Goal: Task Accomplishment & Management: Complete application form

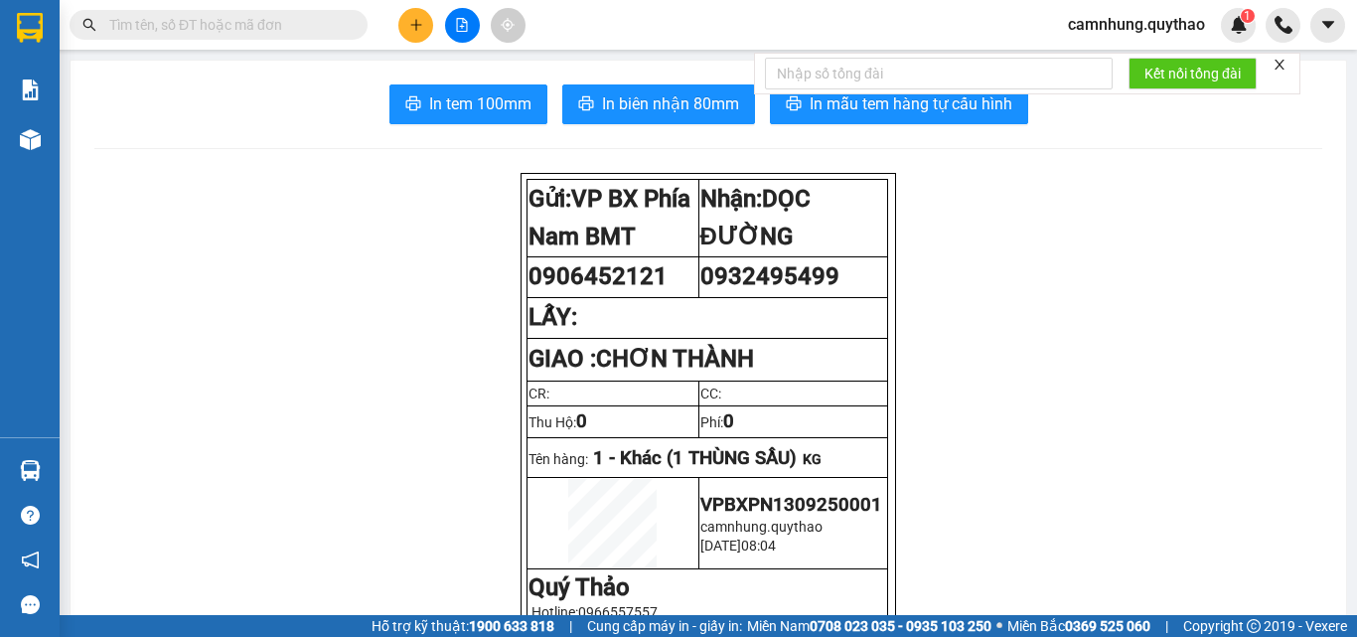
click at [411, 25] on icon "plus" at bounding box center [415, 24] width 11 height 1
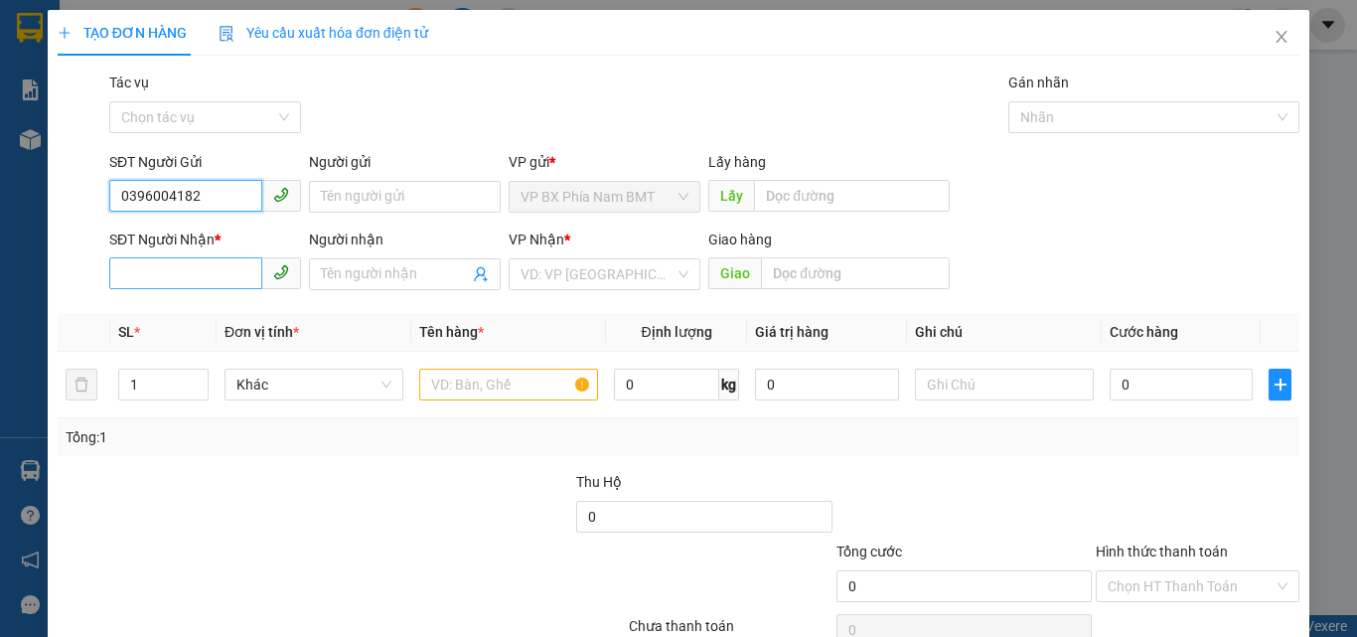
type input "0396004182"
click at [182, 277] on input "SĐT Người Nhận *" at bounding box center [185, 273] width 153 height 32
click at [58, 416] on td at bounding box center [84, 385] width 53 height 67
click at [211, 281] on input "SĐT Người Nhận *" at bounding box center [185, 273] width 153 height 32
type input "0335103695"
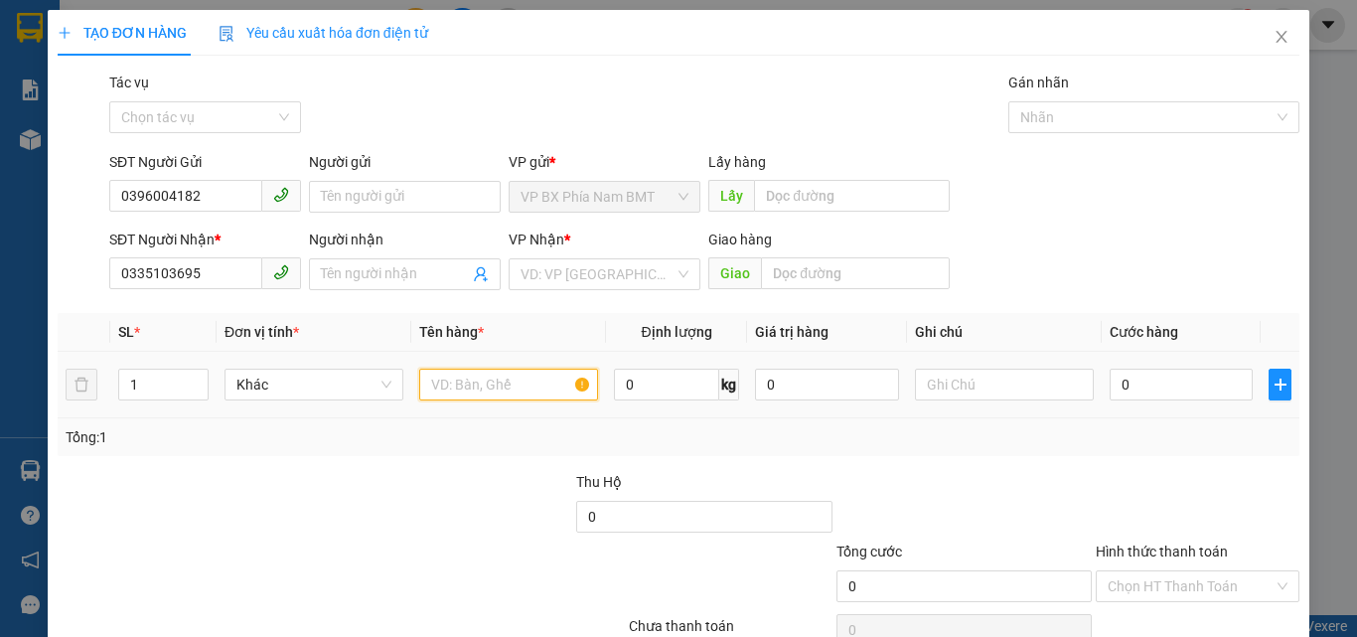
click at [526, 387] on input "text" at bounding box center [508, 385] width 179 height 32
type input "D"
type input "2 TÚI ĐỒ BẾP"
click at [1133, 383] on input "0" at bounding box center [1181, 385] width 143 height 32
type input "5"
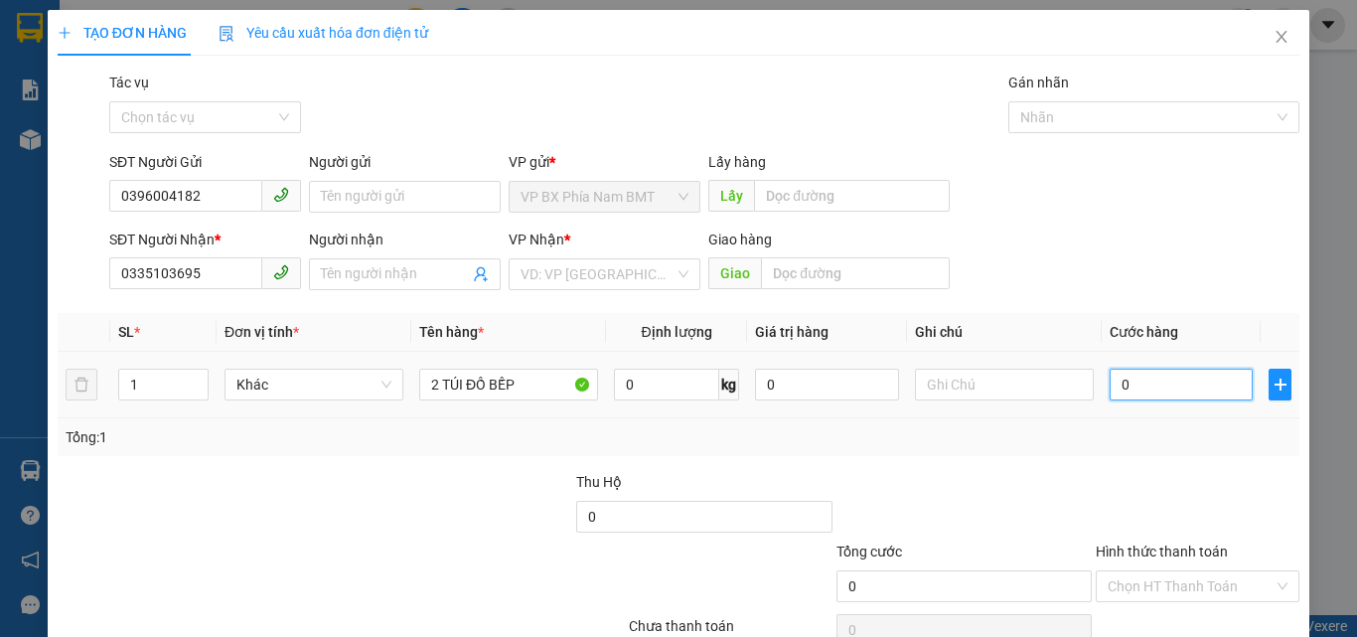
type input "5"
type input "50"
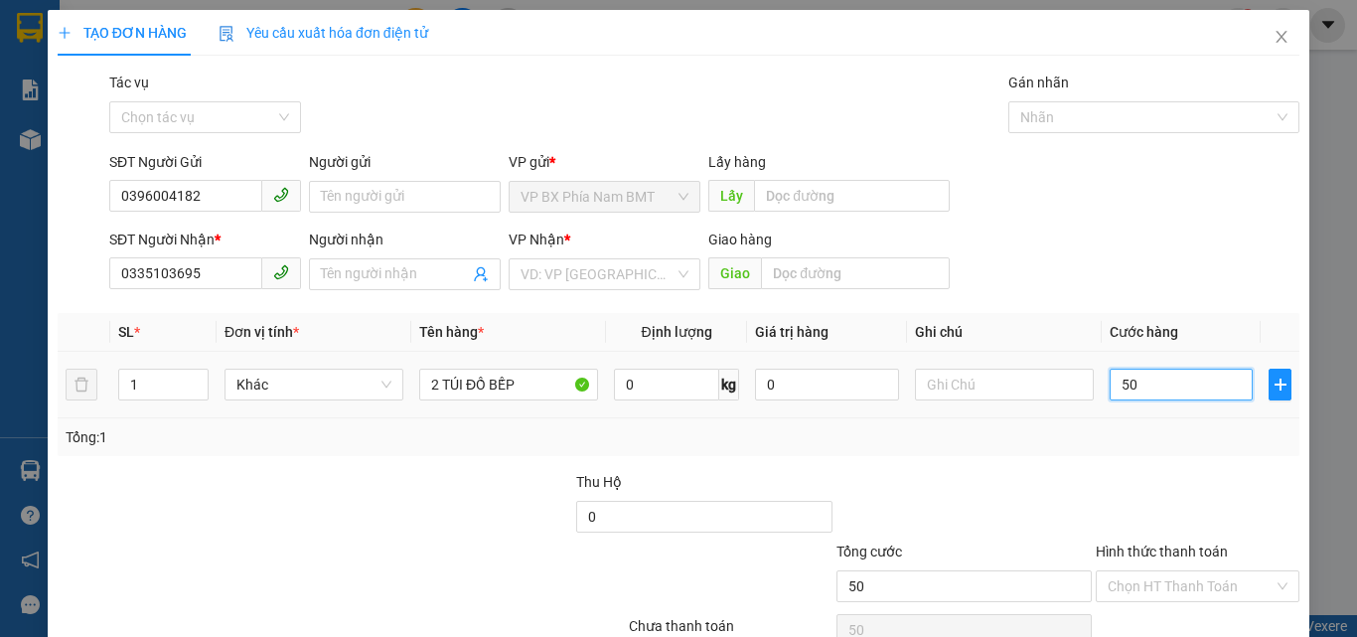
type input "500"
type input "5.000"
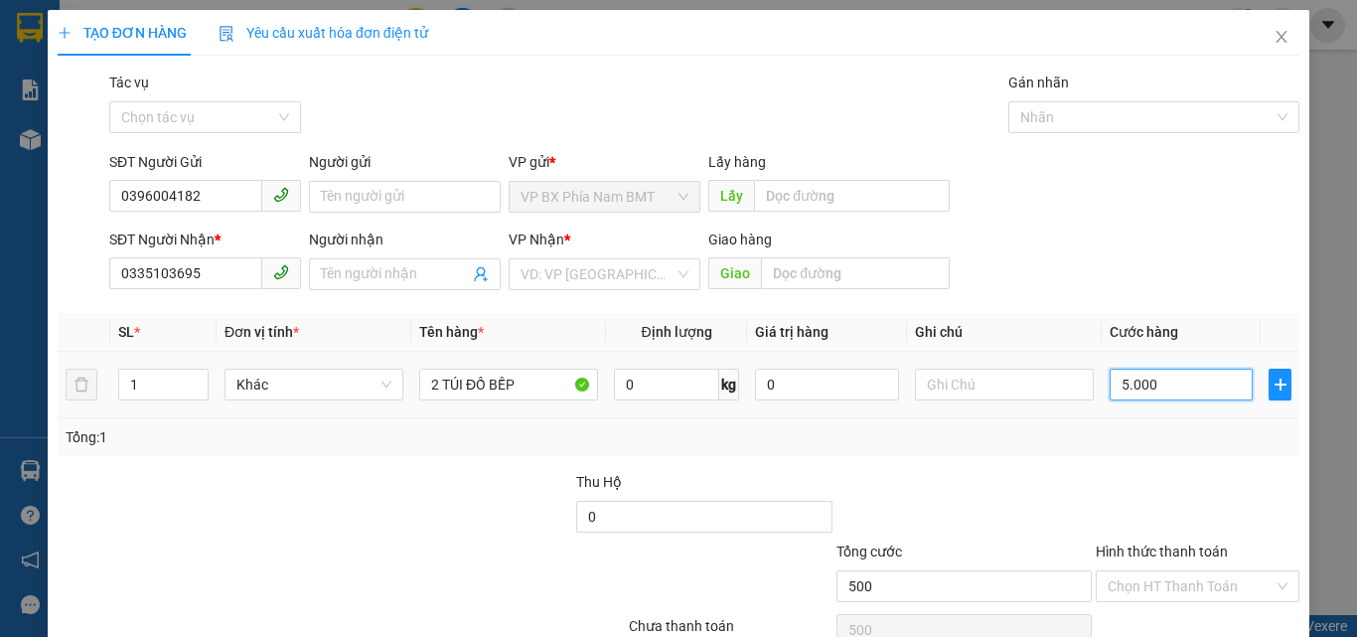
type input "5.000"
type input "50.000"
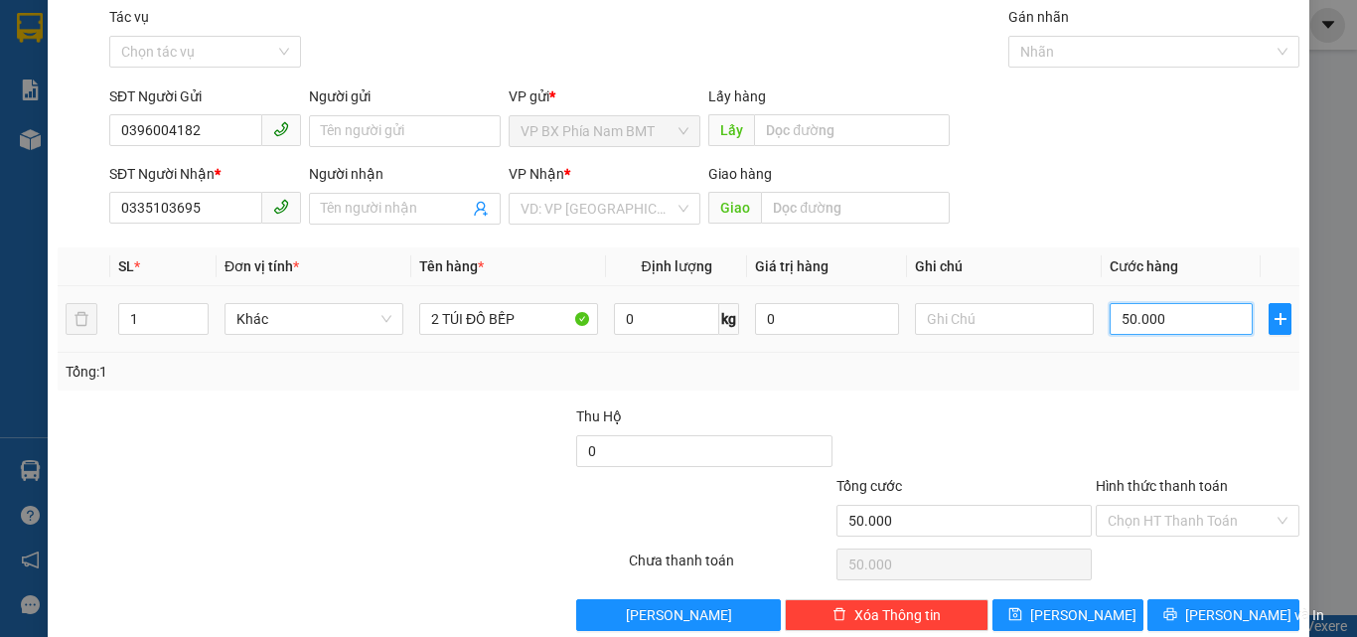
scroll to position [98, 0]
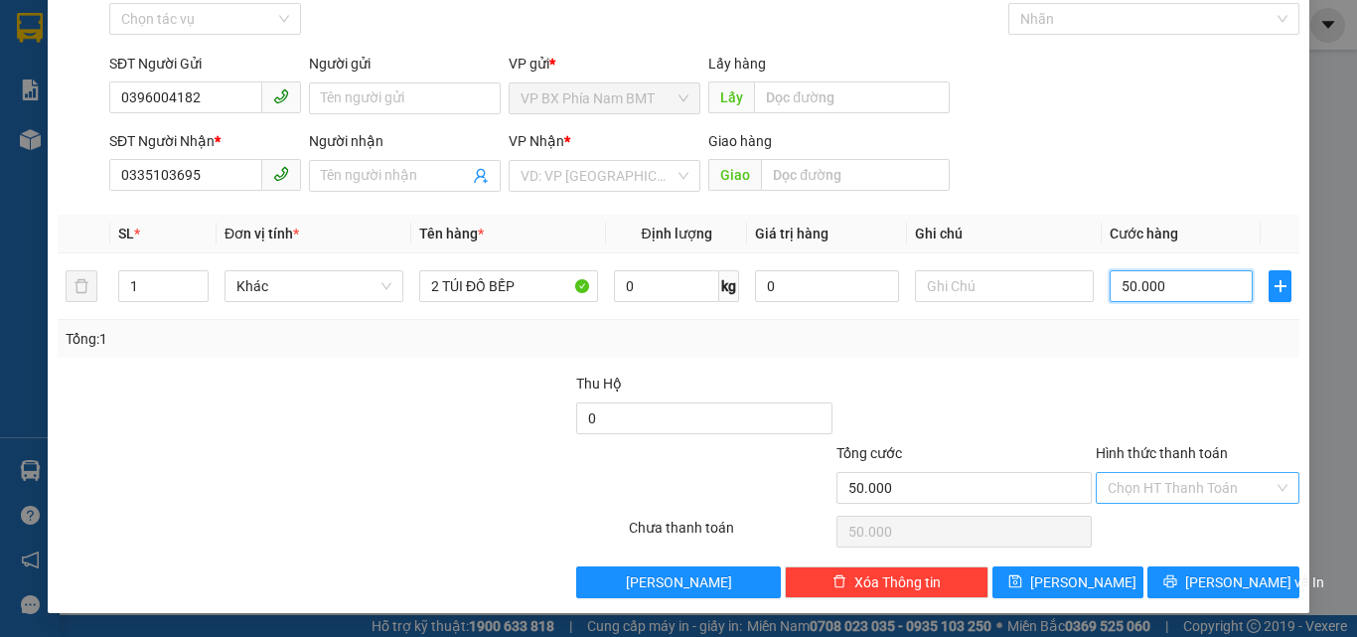
type input "50.000"
click at [1151, 475] on input "Hình thức thanh toán" at bounding box center [1191, 488] width 166 height 30
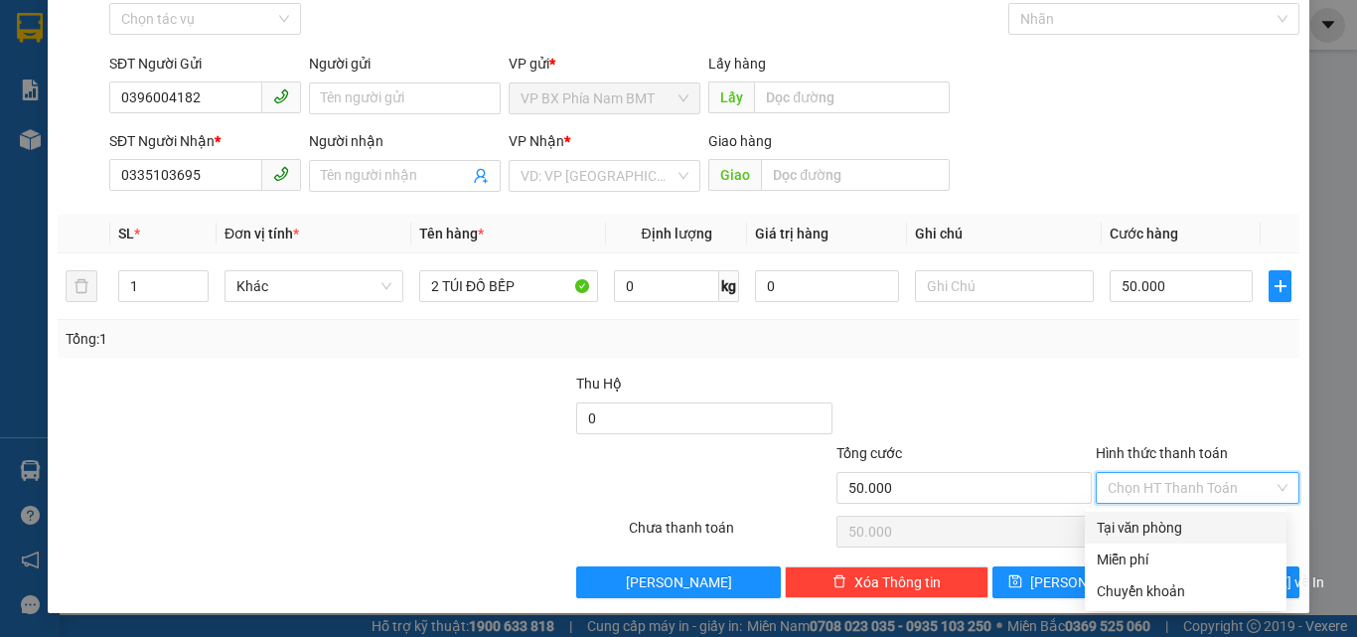
click at [1125, 521] on div "Tại văn phòng" at bounding box center [1186, 528] width 178 height 22
type input "0"
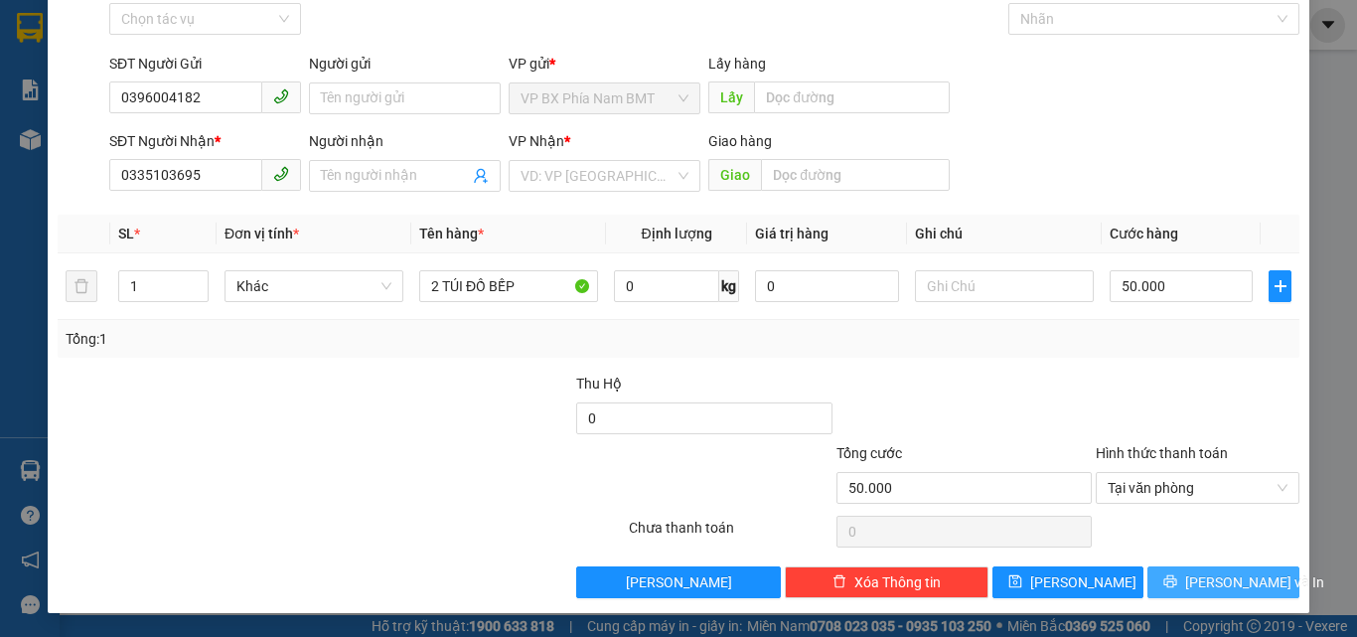
click at [1211, 579] on span "[PERSON_NAME] và In" at bounding box center [1254, 582] width 139 height 22
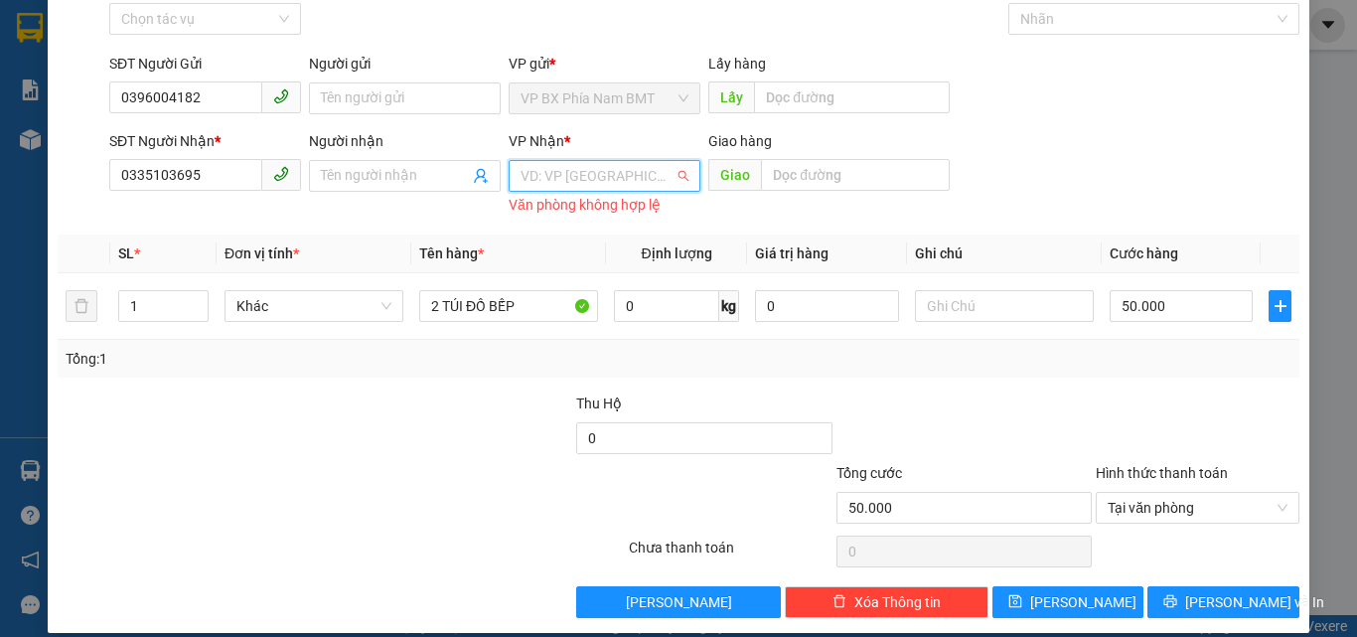
click at [557, 172] on input "search" at bounding box center [598, 176] width 154 height 30
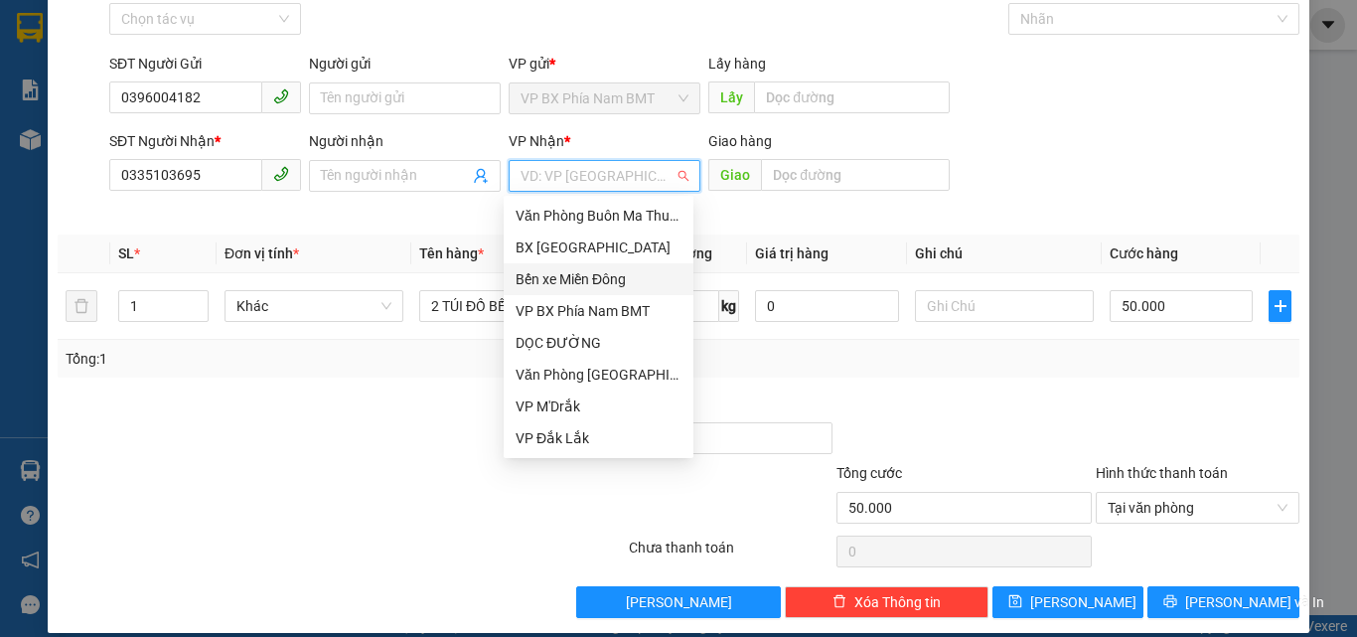
click at [605, 271] on div "Bến xe Miền Đông" at bounding box center [599, 279] width 166 height 22
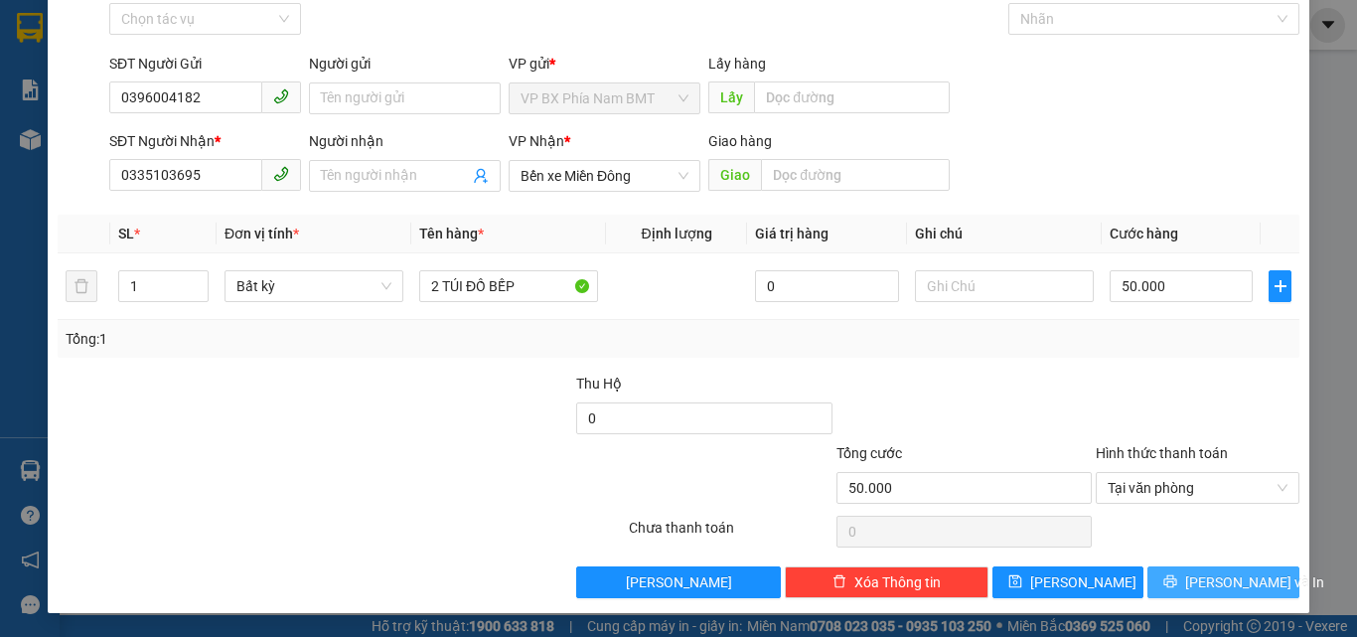
click at [1177, 587] on icon "printer" at bounding box center [1171, 581] width 14 height 14
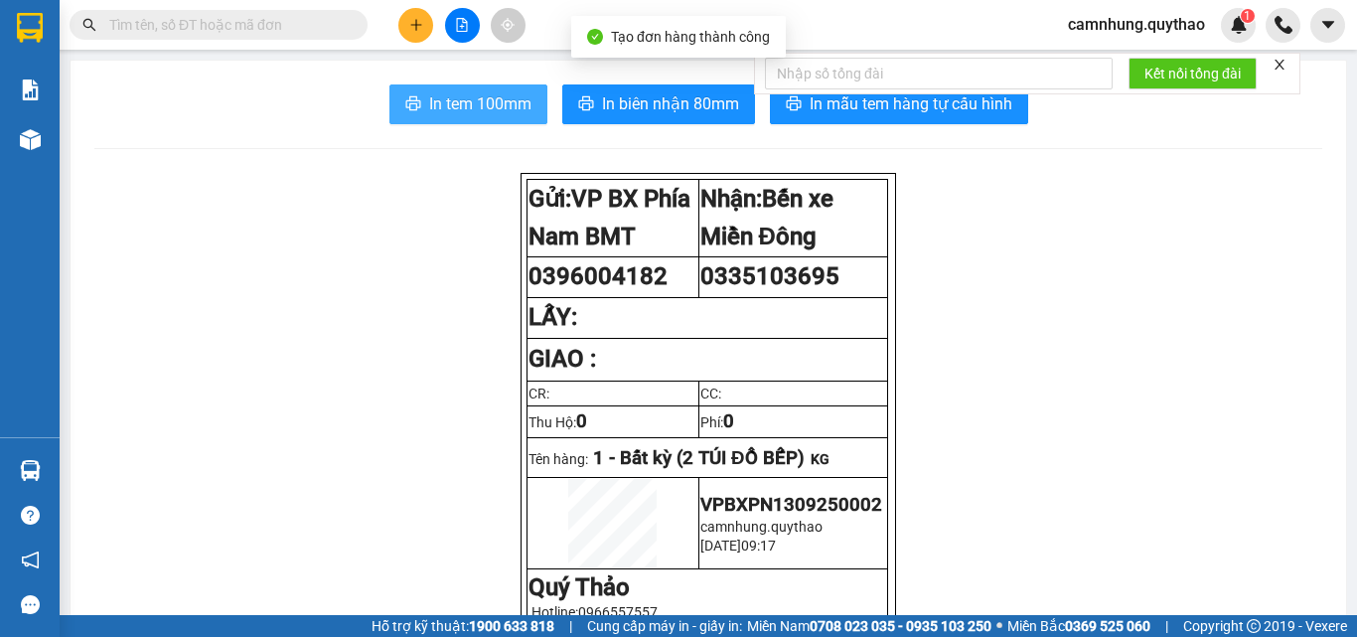
click at [470, 101] on span "In tem 100mm" at bounding box center [480, 103] width 102 height 25
